Goal: Browse casually: Explore the website without a specific task or goal

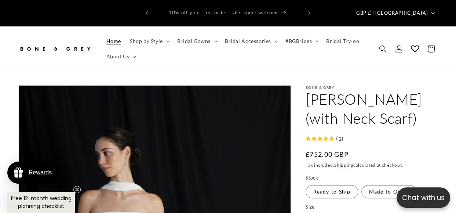
click at [111, 38] on span "Home" at bounding box center [113, 41] width 15 height 7
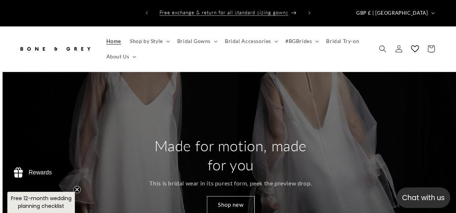
scroll to position [0, 1368]
